Goal: Navigation & Orientation: Find specific page/section

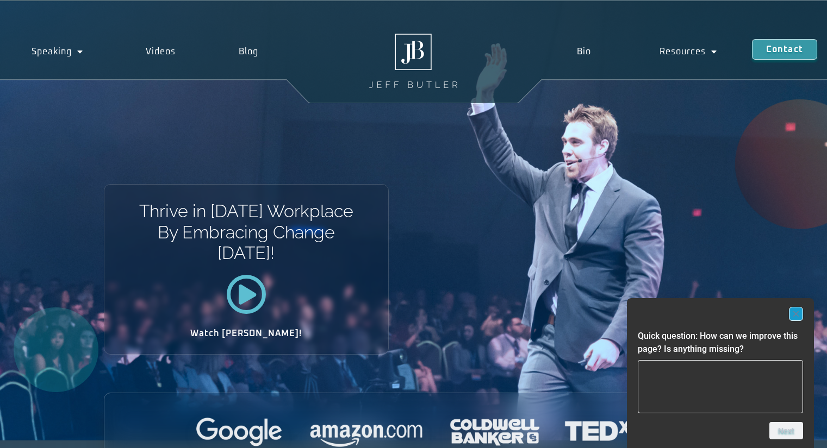
click at [798, 316] on icon "Hide survey" at bounding box center [795, 313] width 5 height 5
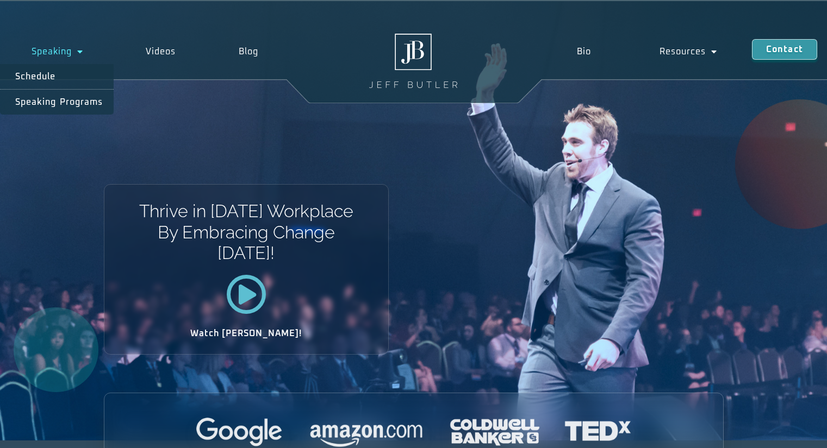
click at [46, 49] on link "Speaking" at bounding box center [57, 51] width 115 height 25
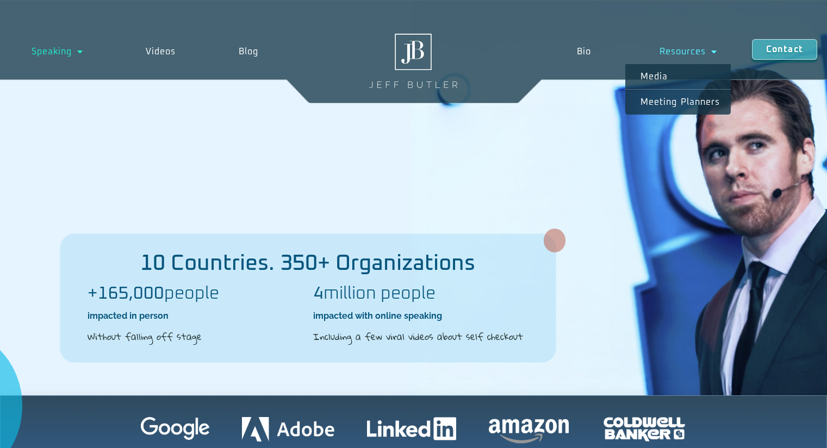
click at [685, 48] on link "Resources" at bounding box center [688, 51] width 127 height 25
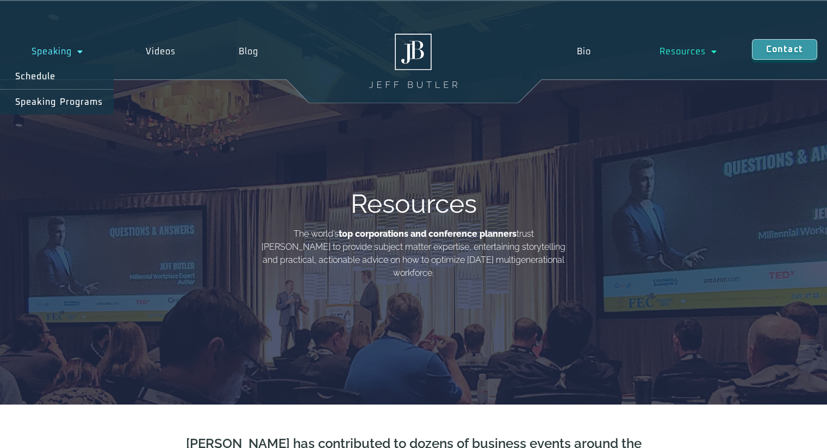
click at [48, 51] on link "Speaking" at bounding box center [57, 51] width 115 height 25
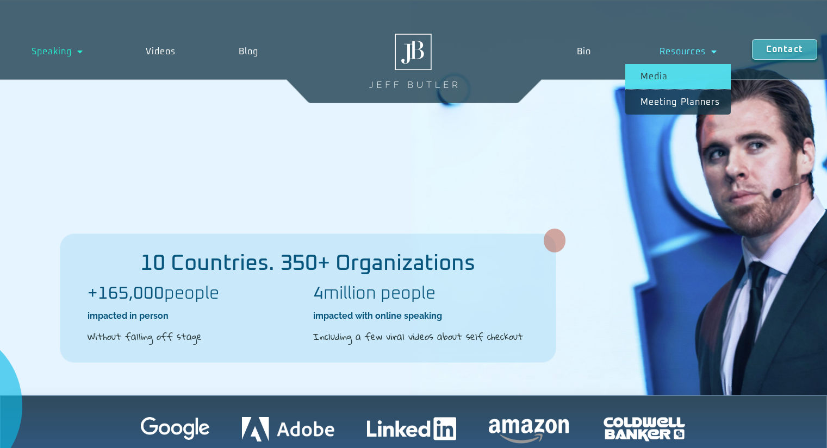
click at [663, 77] on link "Media" at bounding box center [677, 76] width 105 height 25
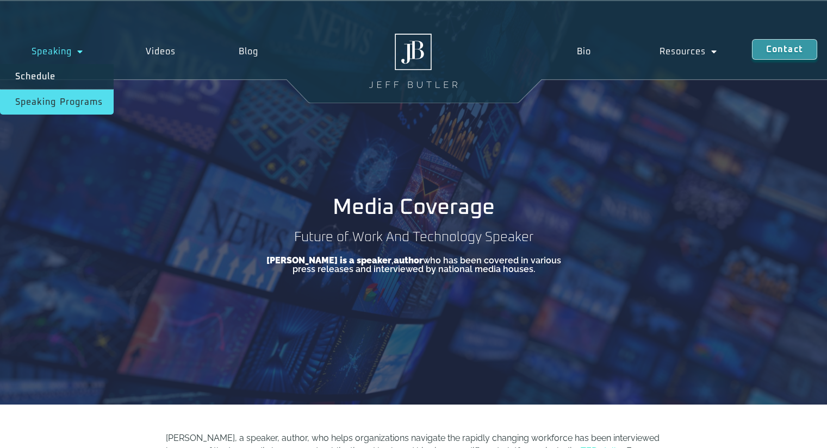
click at [57, 103] on link "Speaking Programs" at bounding box center [57, 102] width 114 height 25
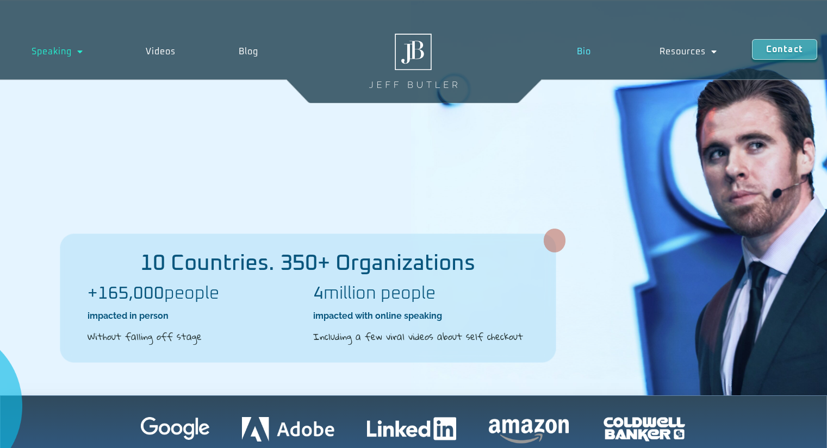
click at [583, 51] on link "Bio" at bounding box center [583, 51] width 83 height 25
